Goal: Navigation & Orientation: Find specific page/section

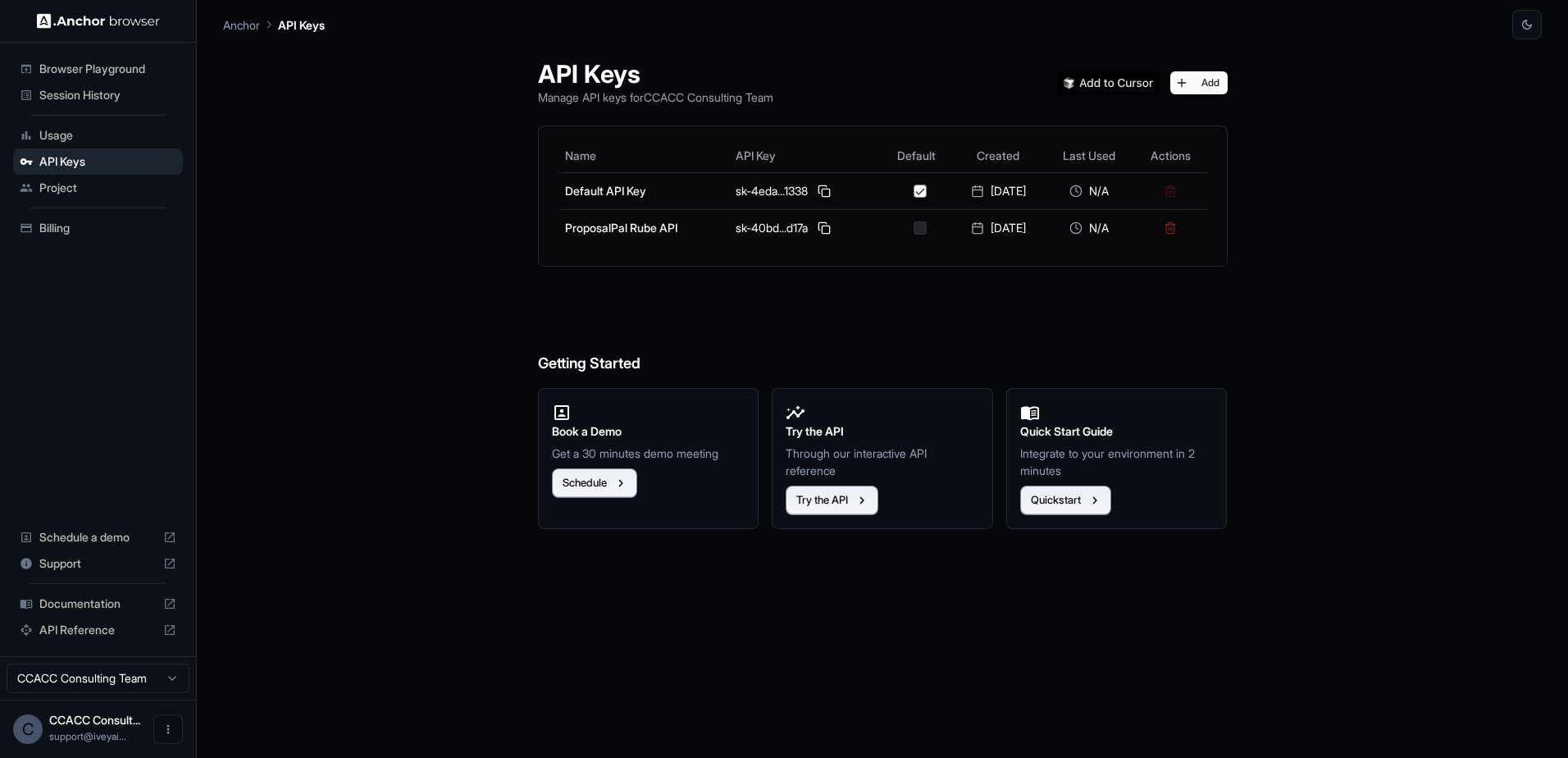
click at [84, 141] on span "Usage" at bounding box center [108, 135] width 137 height 16
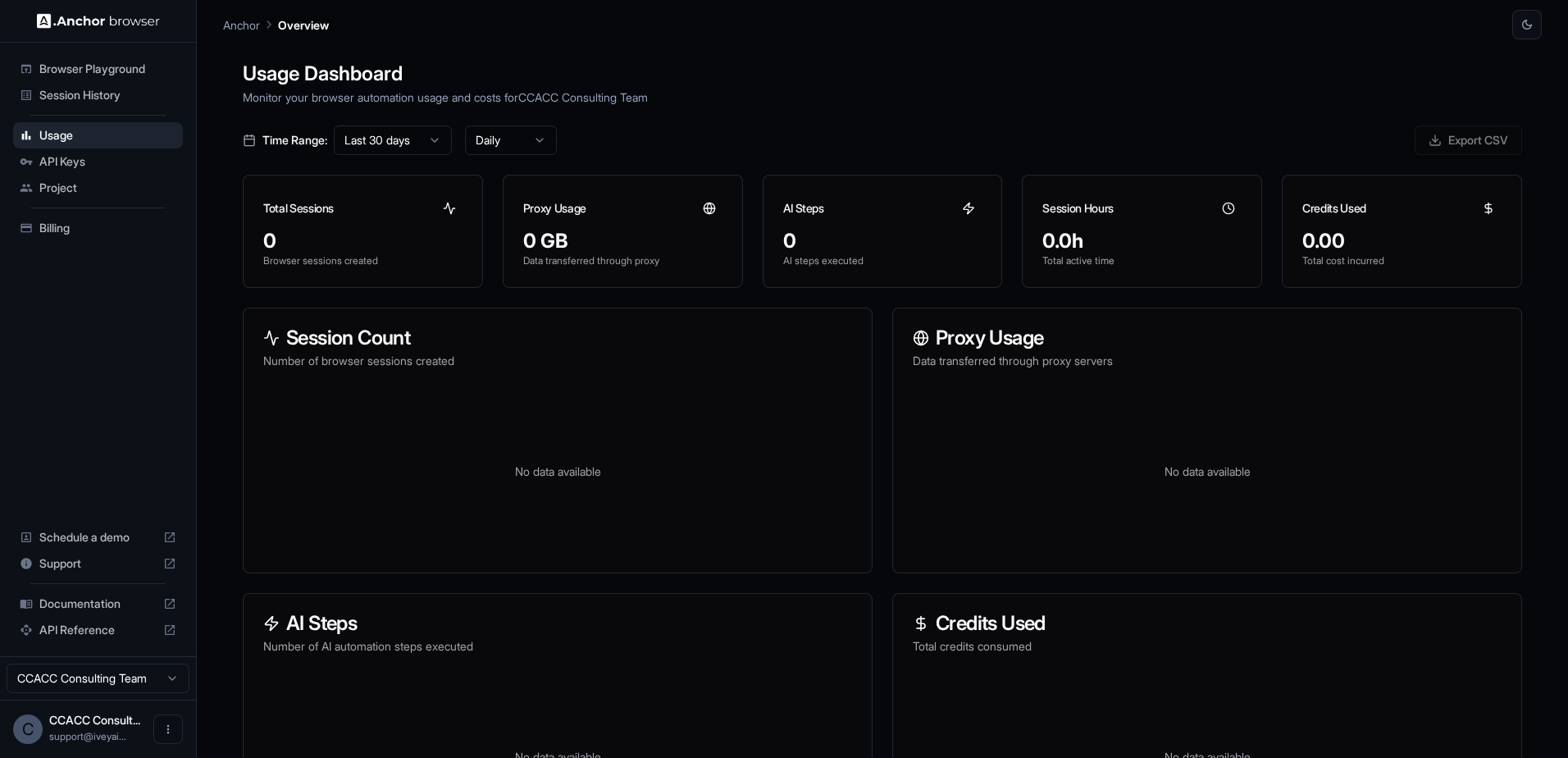
click at [94, 99] on span "Session History" at bounding box center [108, 95] width 137 height 16
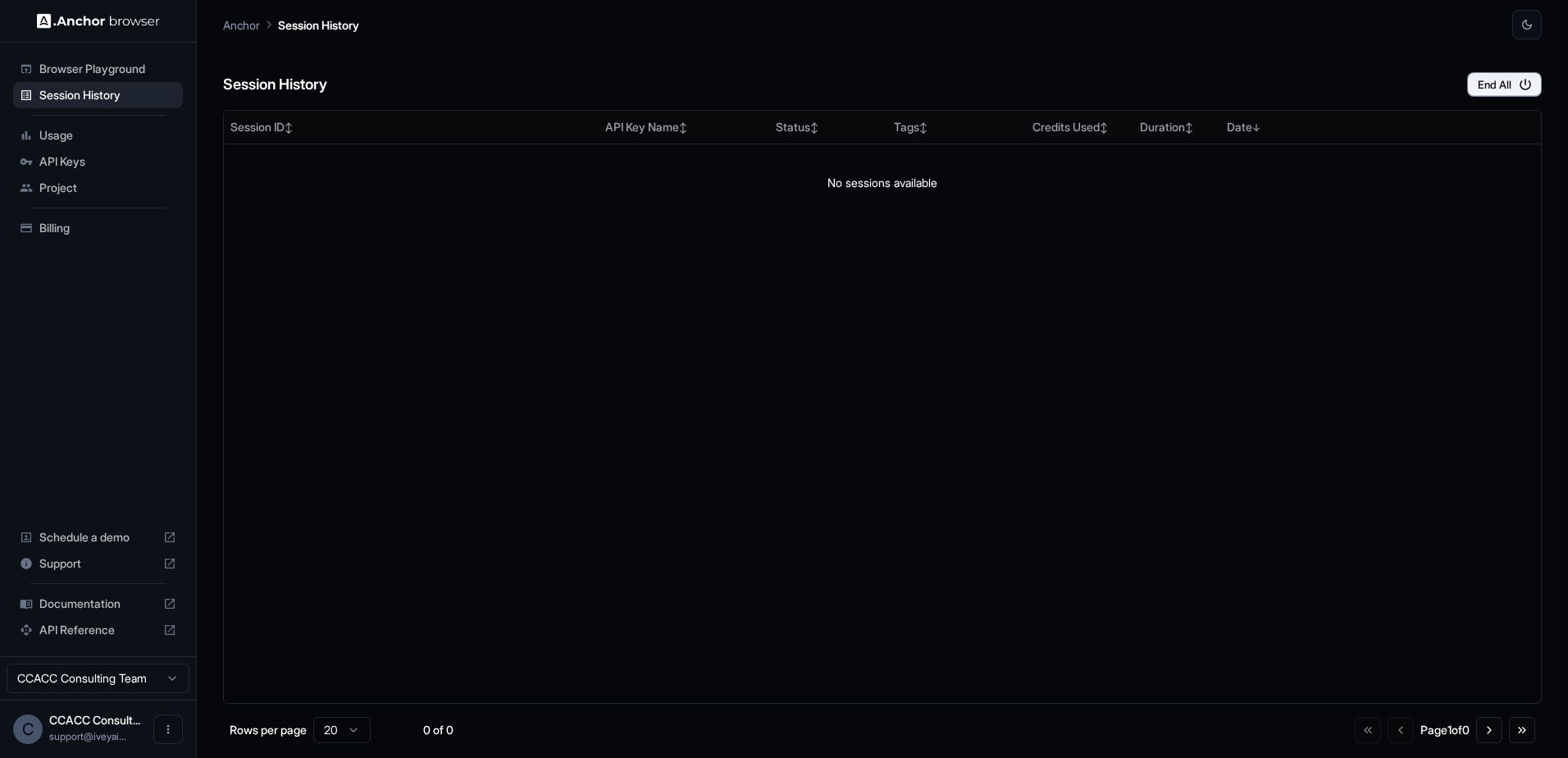
click at [68, 69] on span "Browser Playground" at bounding box center [108, 69] width 137 height 16
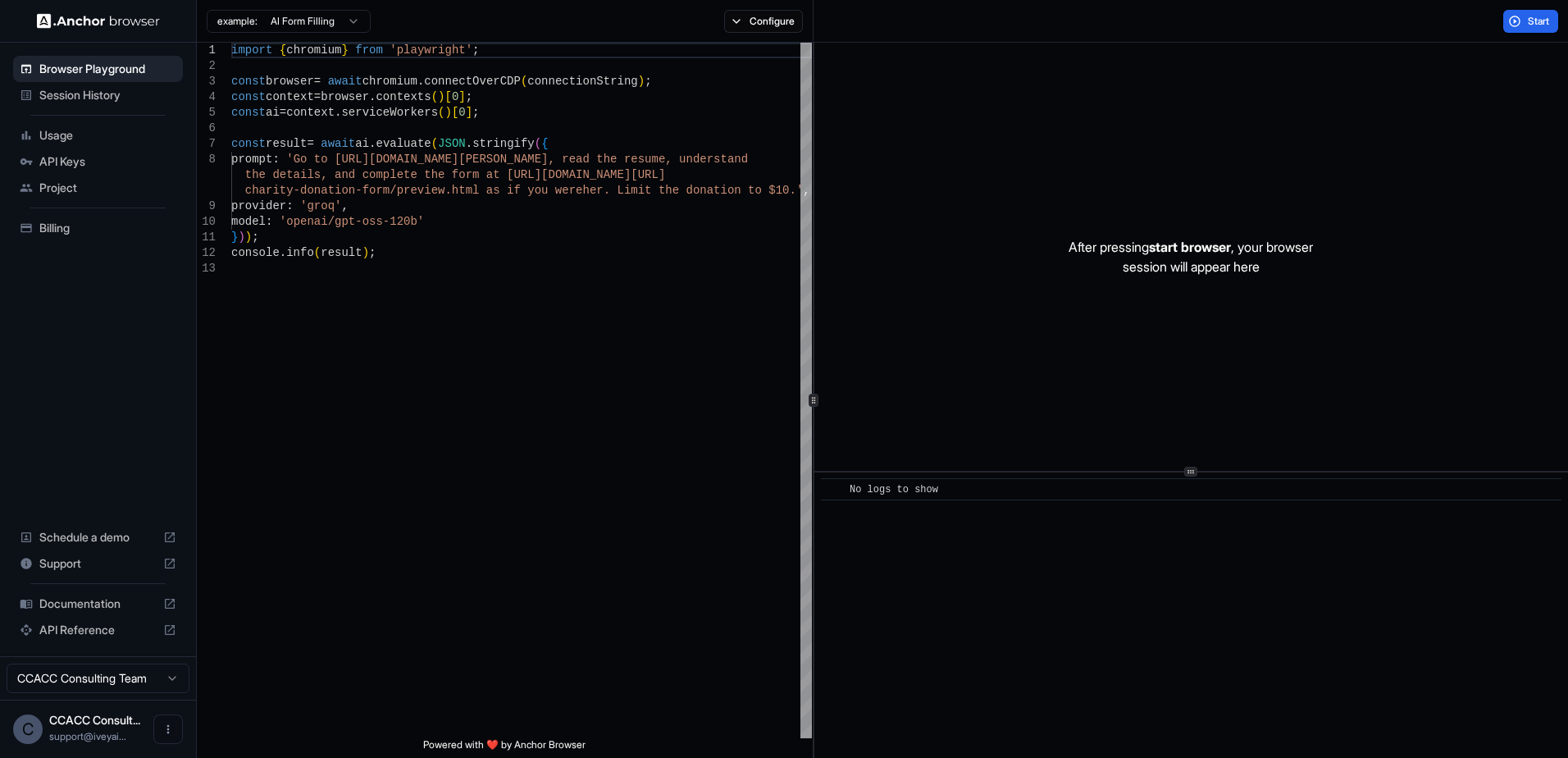
click at [92, 630] on span "API Reference" at bounding box center [97, 629] width 118 height 16
click at [80, 162] on span "API Keys" at bounding box center [108, 161] width 137 height 16
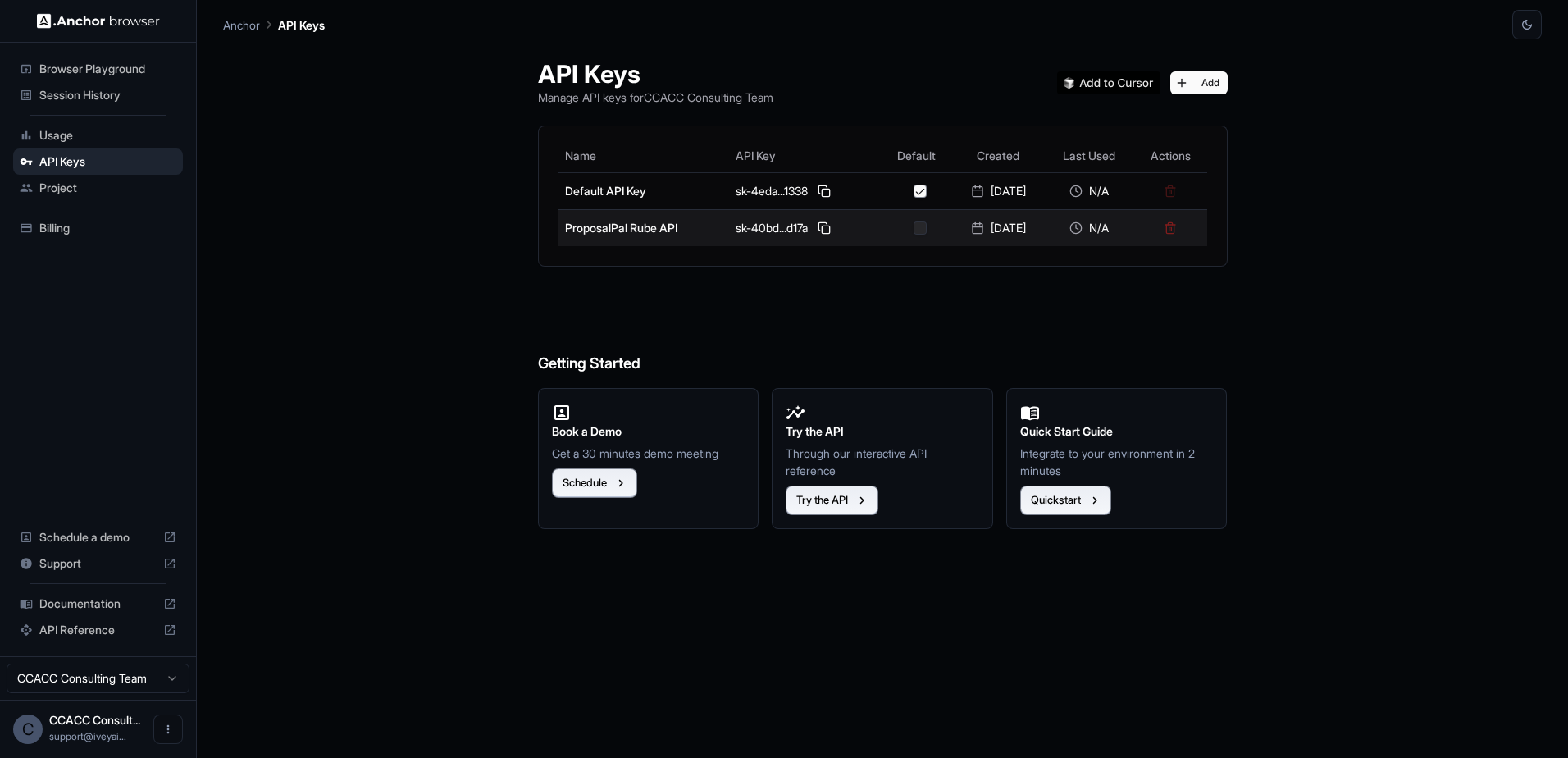
click at [914, 232] on button "button" at bounding box center [919, 228] width 13 height 13
click at [815, 223] on button at bounding box center [824, 228] width 19 height 19
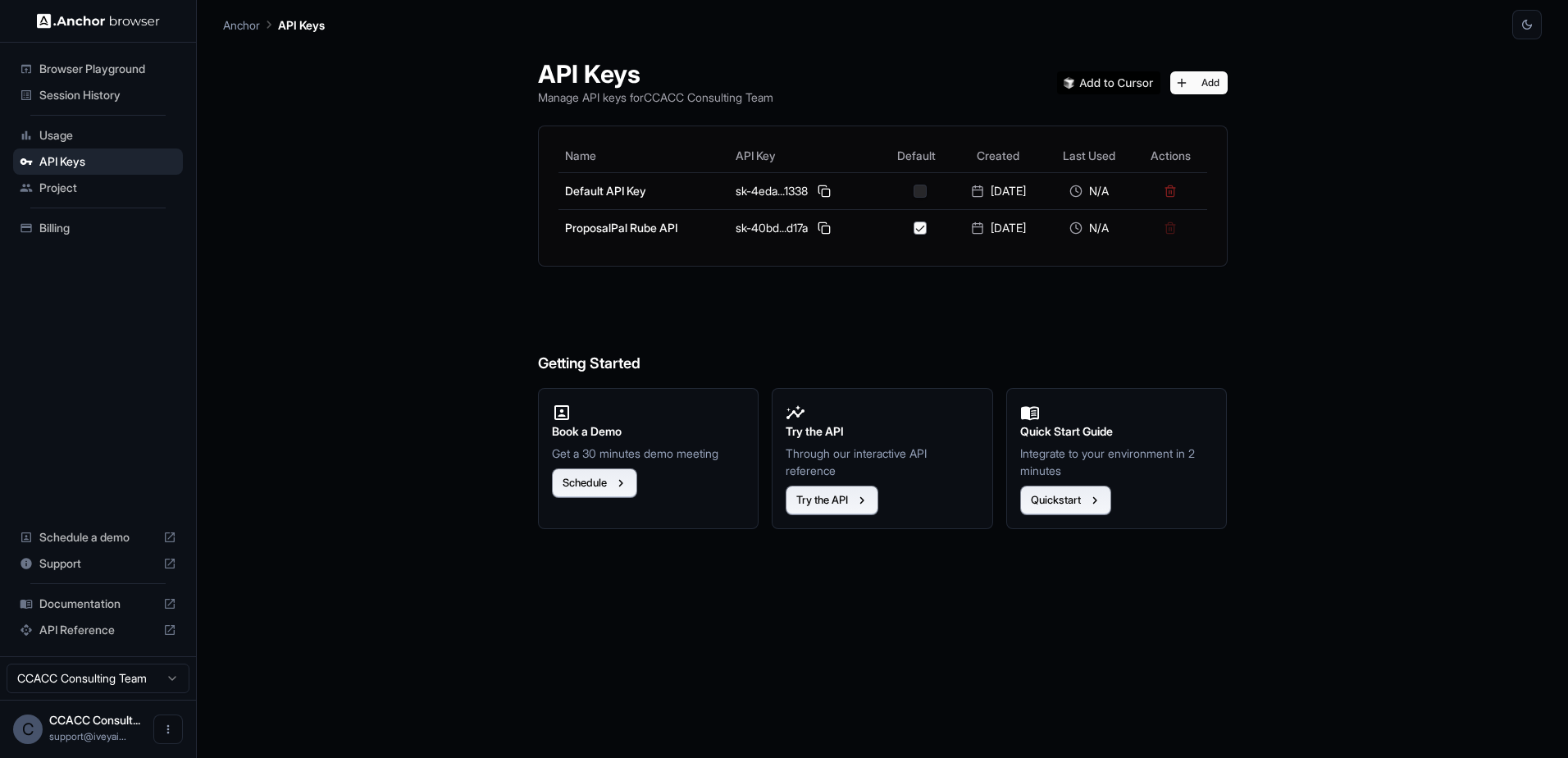
click at [56, 135] on span "Usage" at bounding box center [108, 135] width 137 height 16
